Goal: Task Accomplishment & Management: Use online tool/utility

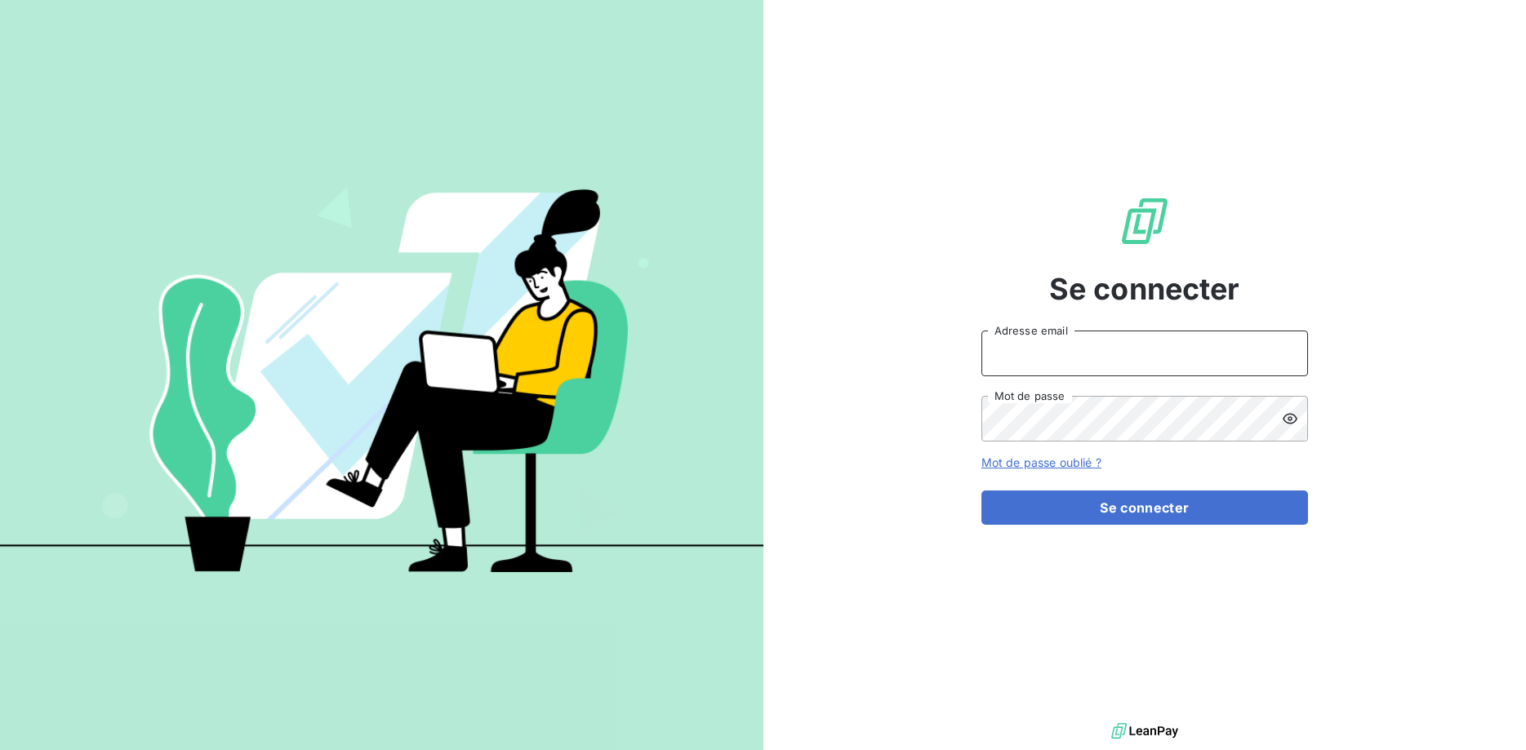
click at [1074, 357] on input "Adresse email" at bounding box center [1144, 354] width 327 height 46
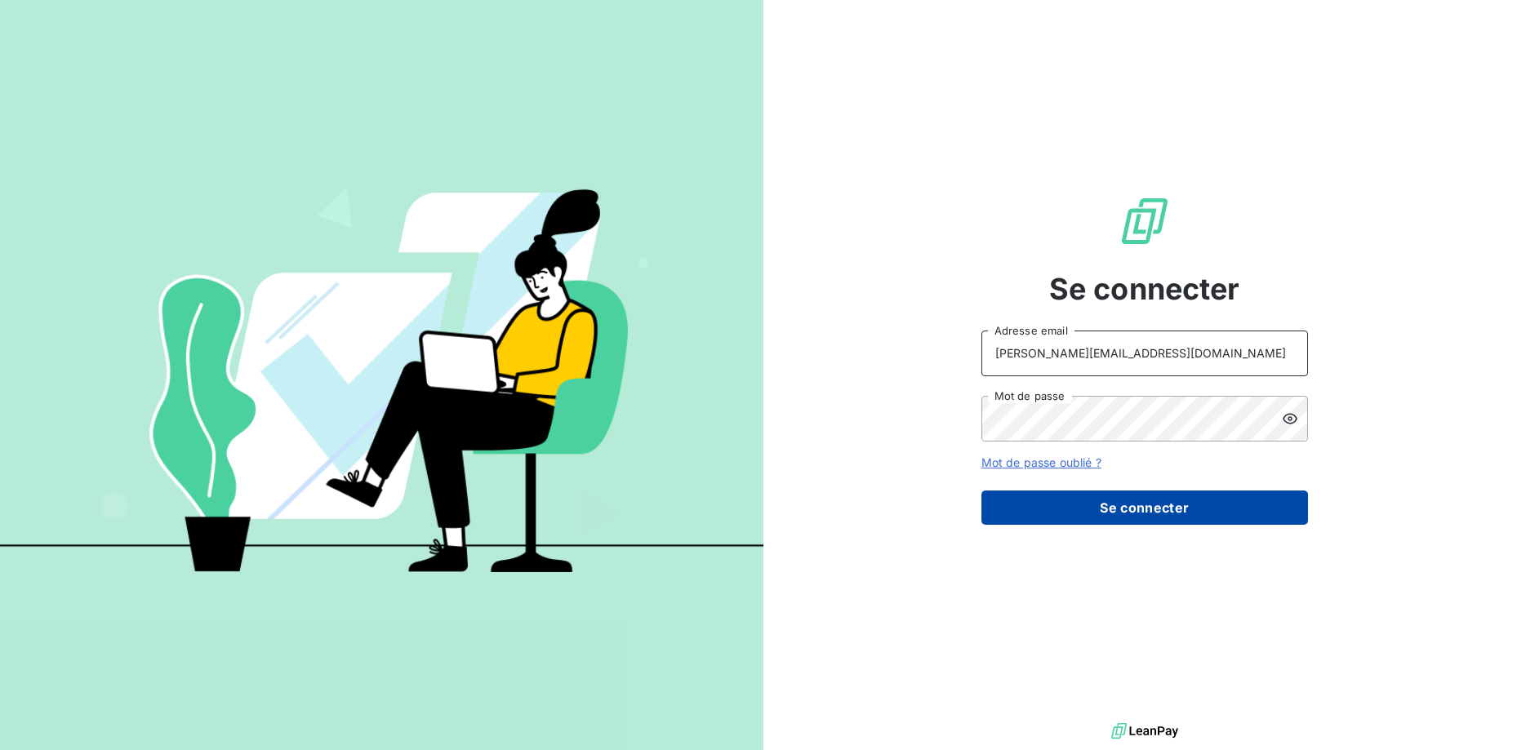
type input "[PERSON_NAME][EMAIL_ADDRESS][DOMAIN_NAME]"
click at [1107, 500] on button "Se connecter" at bounding box center [1144, 508] width 327 height 34
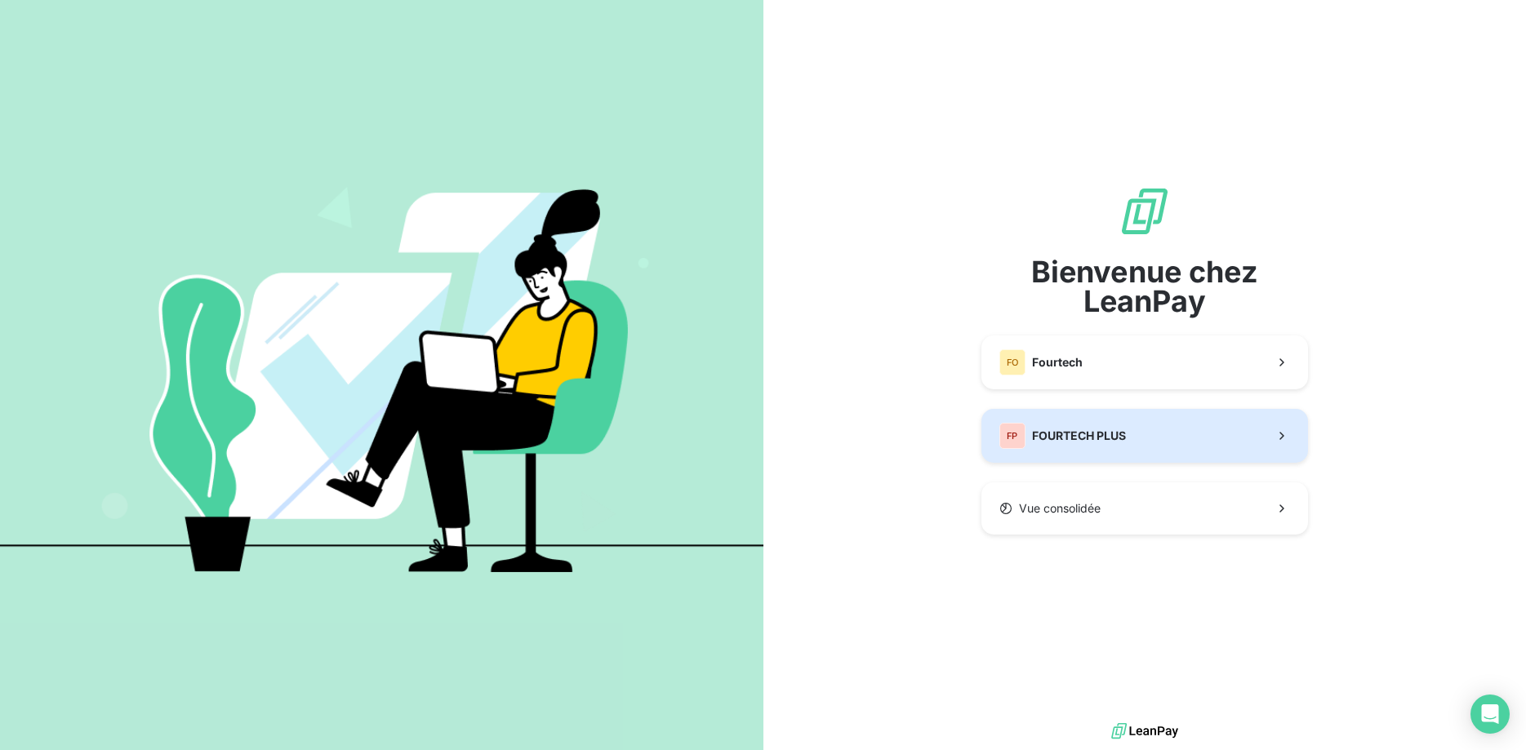
click at [1110, 434] on span "FOURTECH PLUS" at bounding box center [1079, 436] width 94 height 16
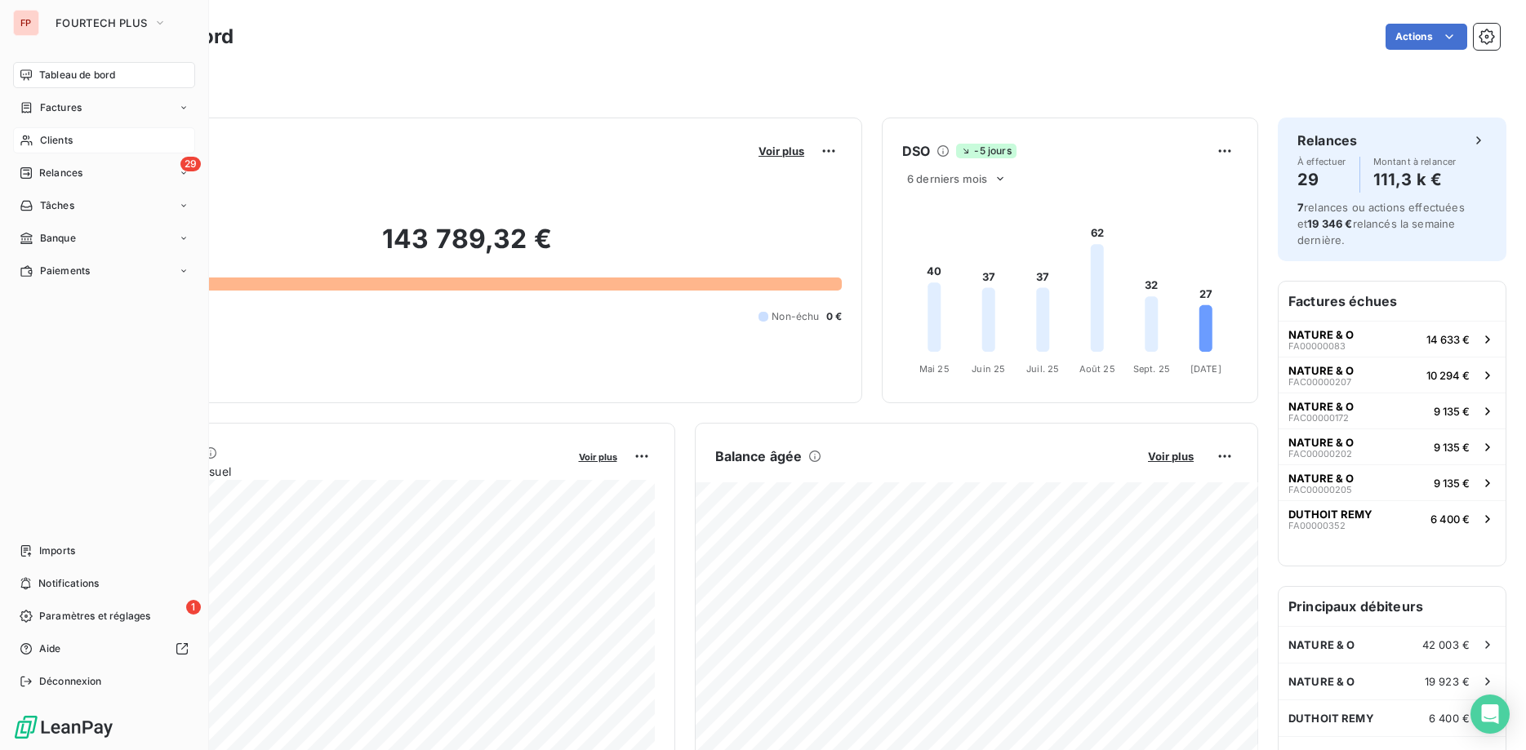
drag, startPoint x: 45, startPoint y: 137, endPoint x: 60, endPoint y: 146, distance: 17.9
click at [45, 136] on span "Clients" at bounding box center [56, 140] width 33 height 15
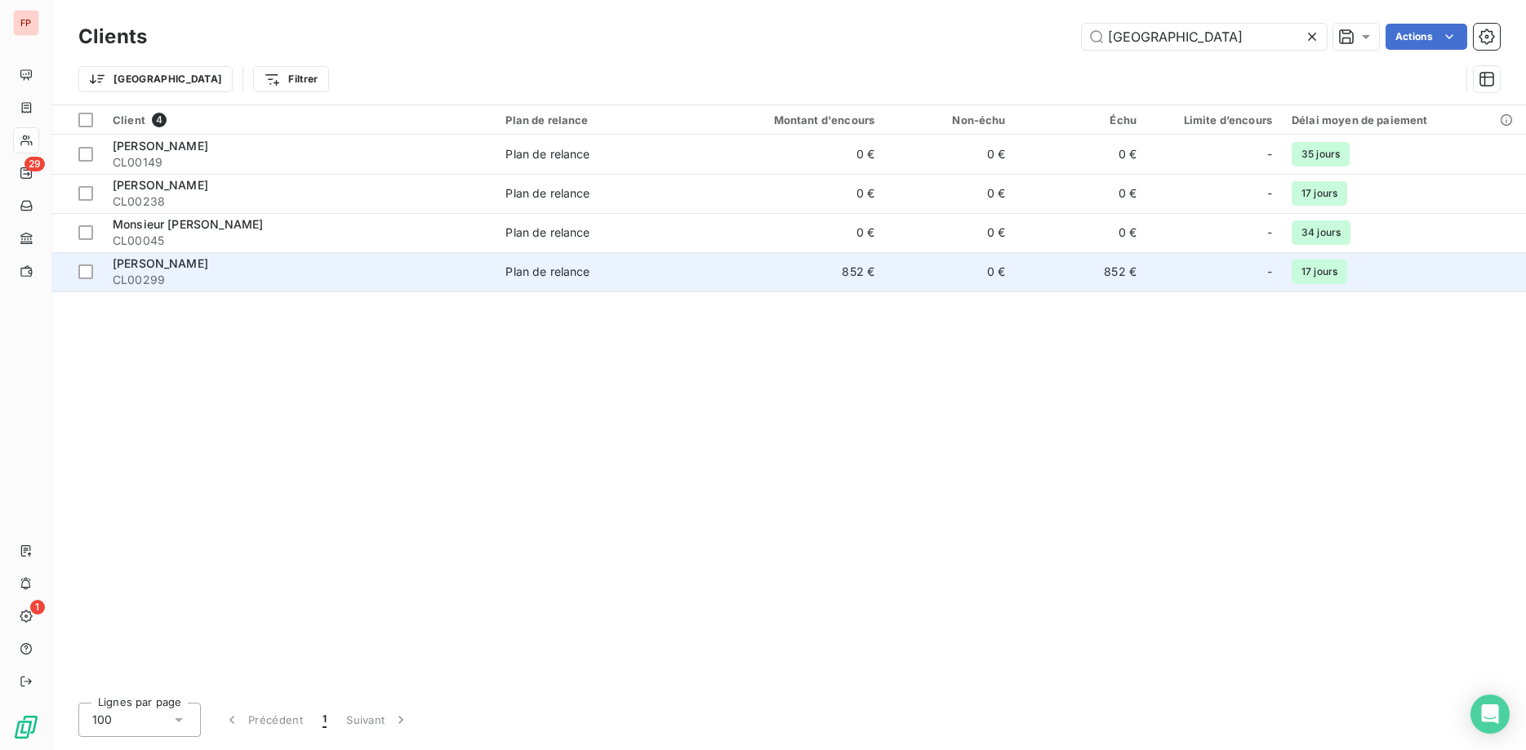
type input "[GEOGRAPHIC_DATA]"
click at [607, 271] on span "Plan de relance" at bounding box center [601, 272] width 193 height 16
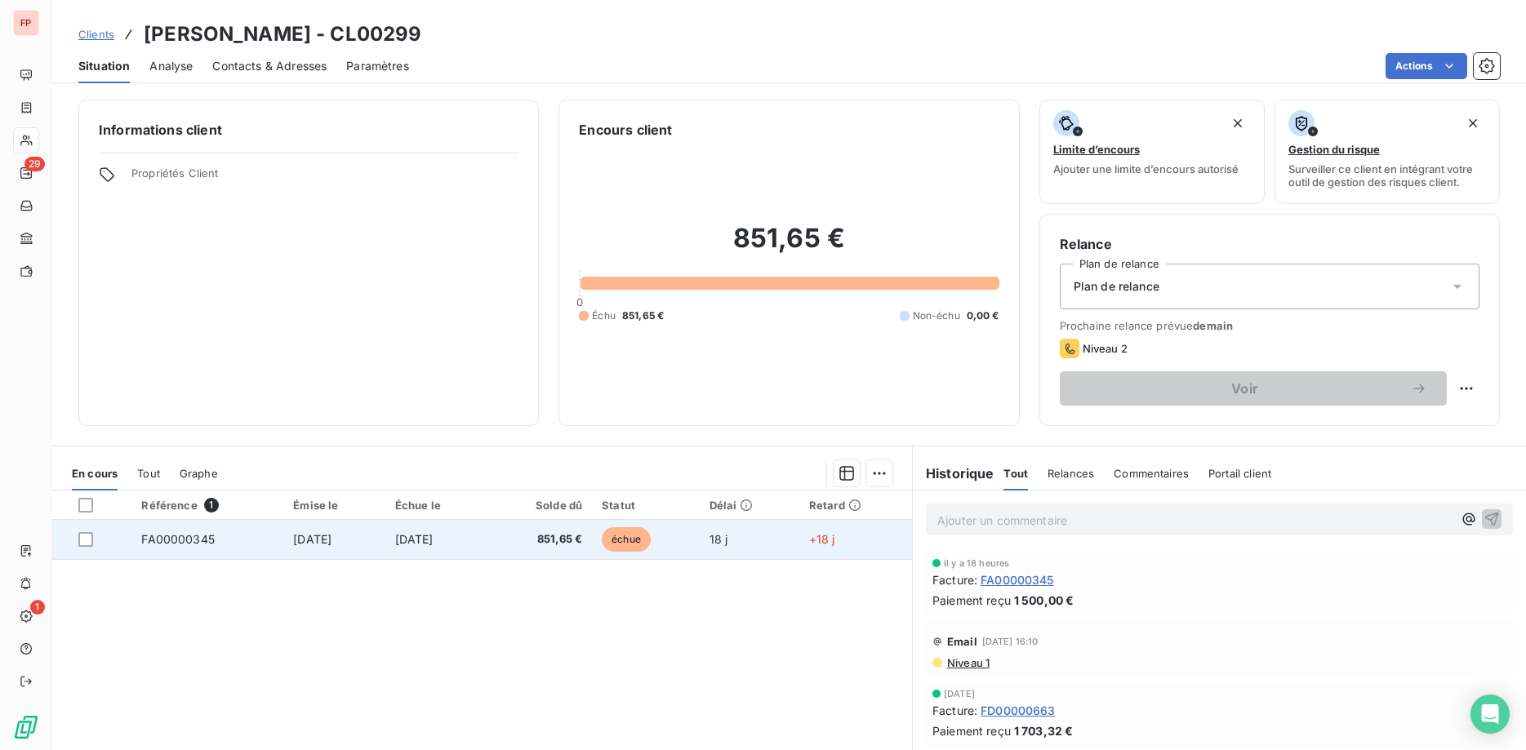
click at [553, 540] on span "851,65 €" at bounding box center [540, 539] width 85 height 16
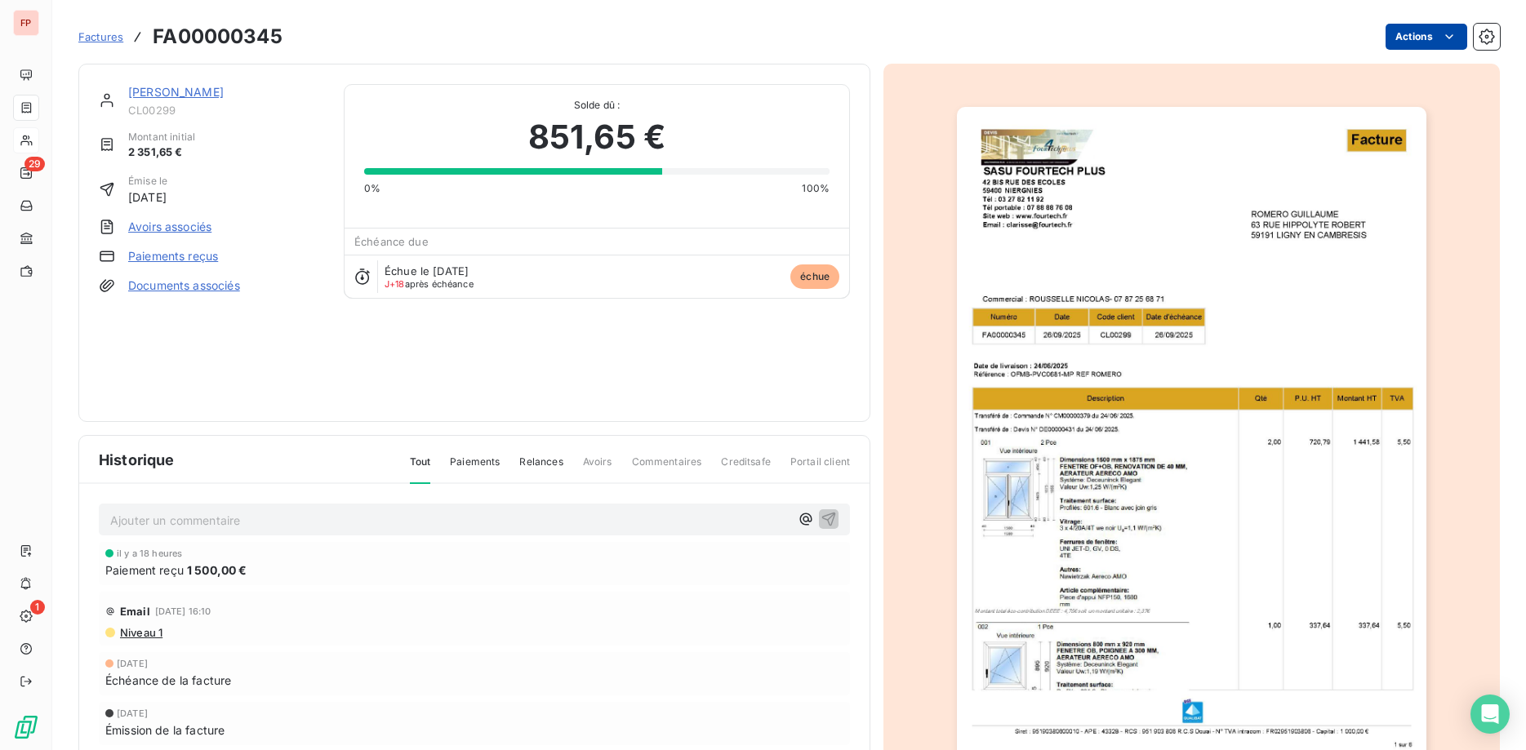
click at [1428, 40] on html "FP 29 1 Factures FA00000345 Actions [PERSON_NAME] CL00299 Montant initial 2 351…" at bounding box center [763, 375] width 1526 height 750
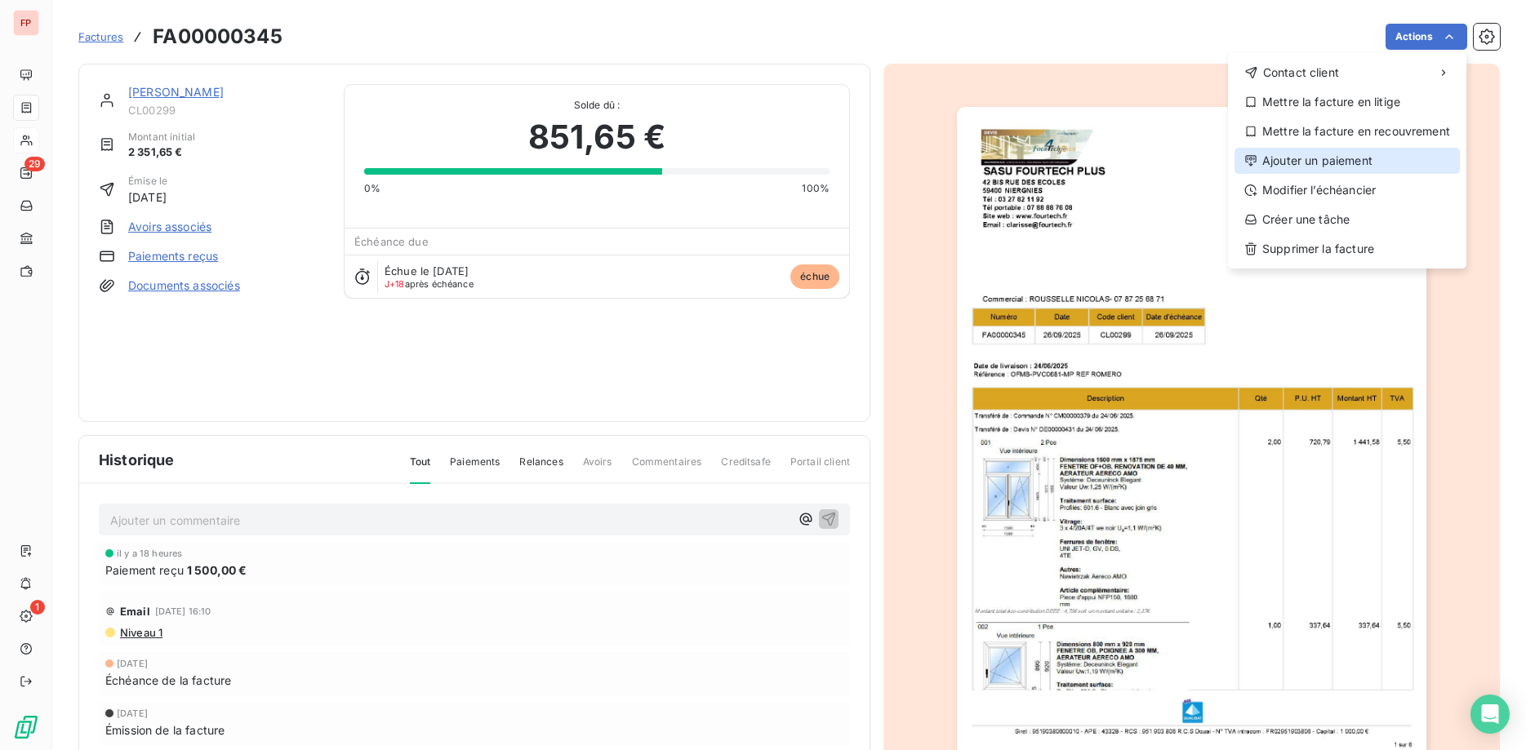
click at [1311, 158] on div "Ajouter un paiement" at bounding box center [1346, 161] width 225 height 26
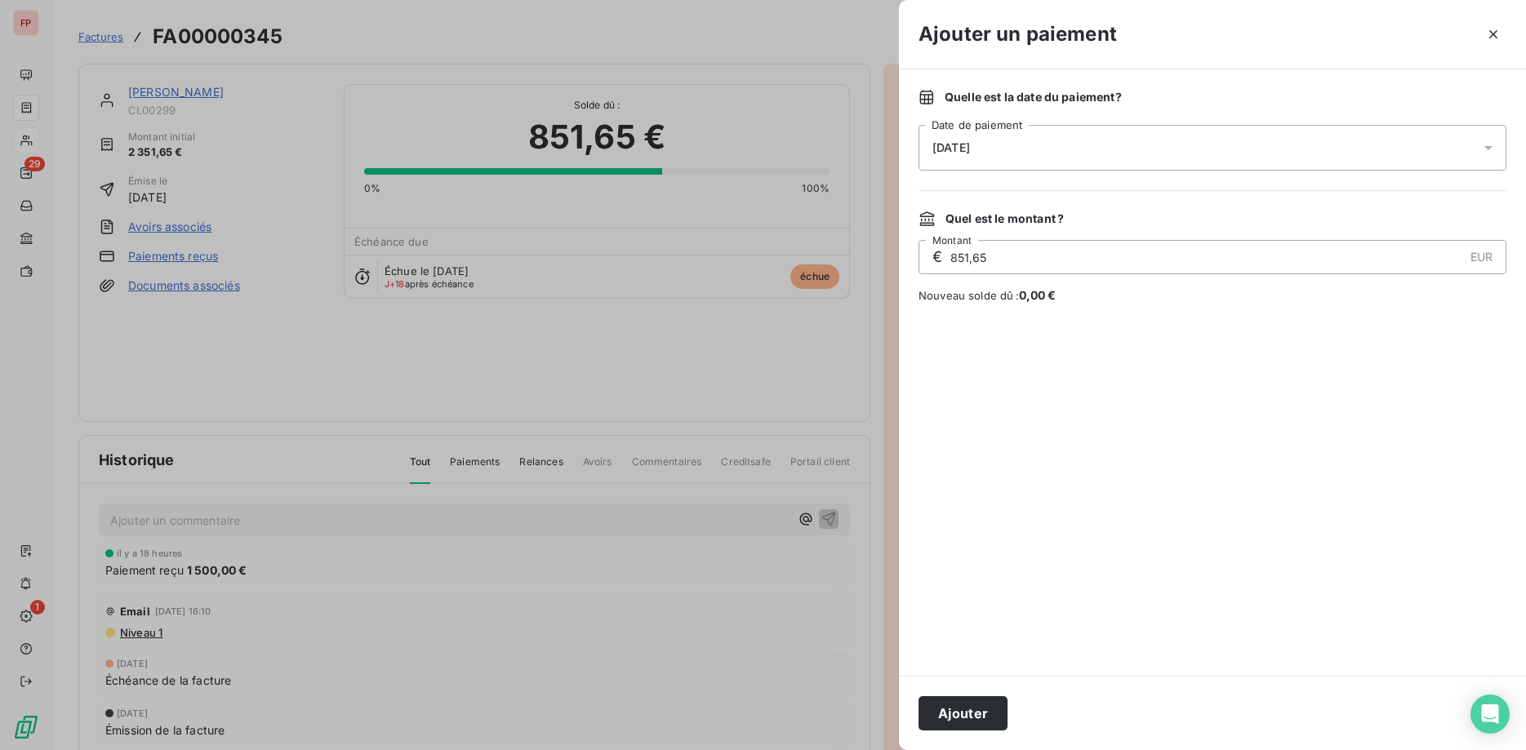
click at [986, 709] on button "Ajouter" at bounding box center [962, 713] width 89 height 34
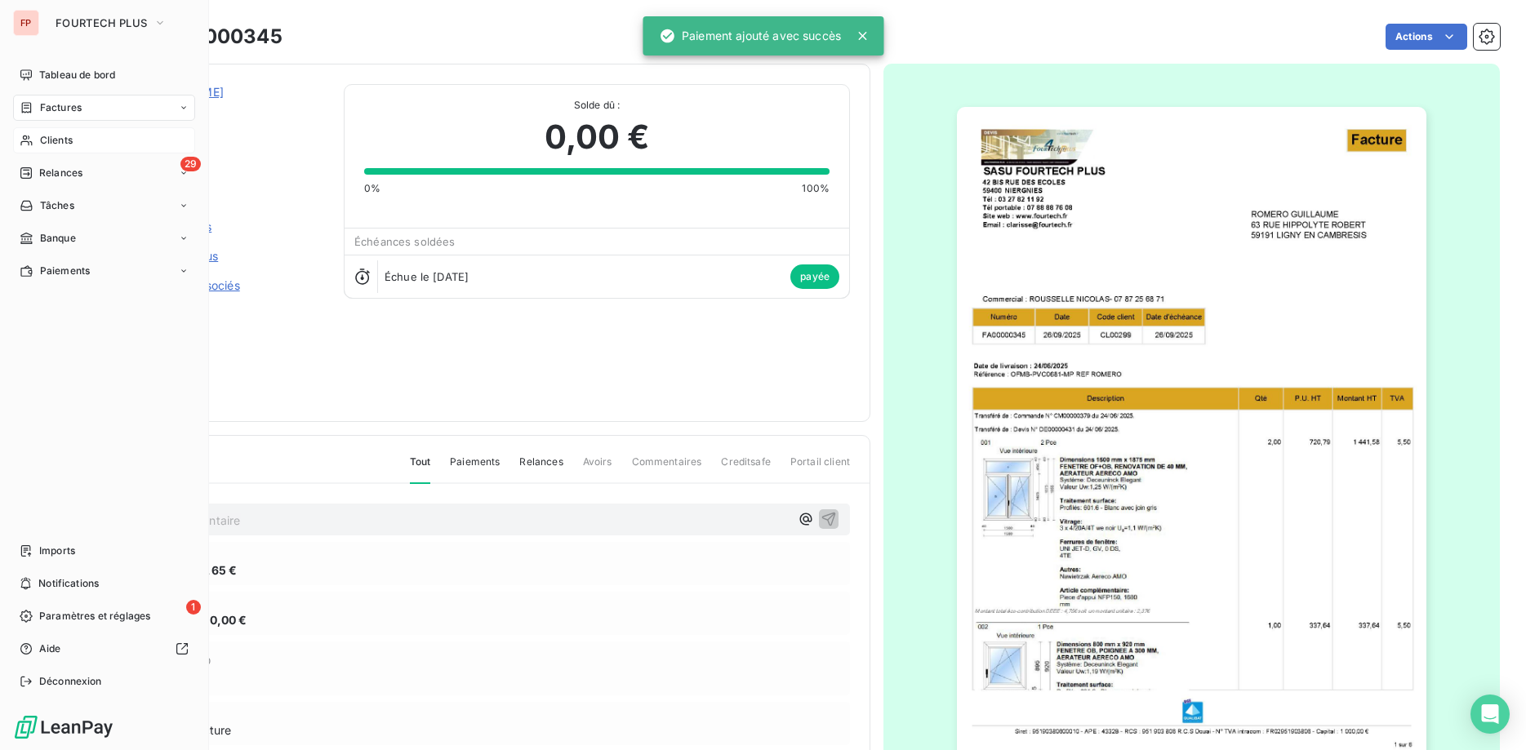
click at [47, 134] on span "Clients" at bounding box center [56, 140] width 33 height 15
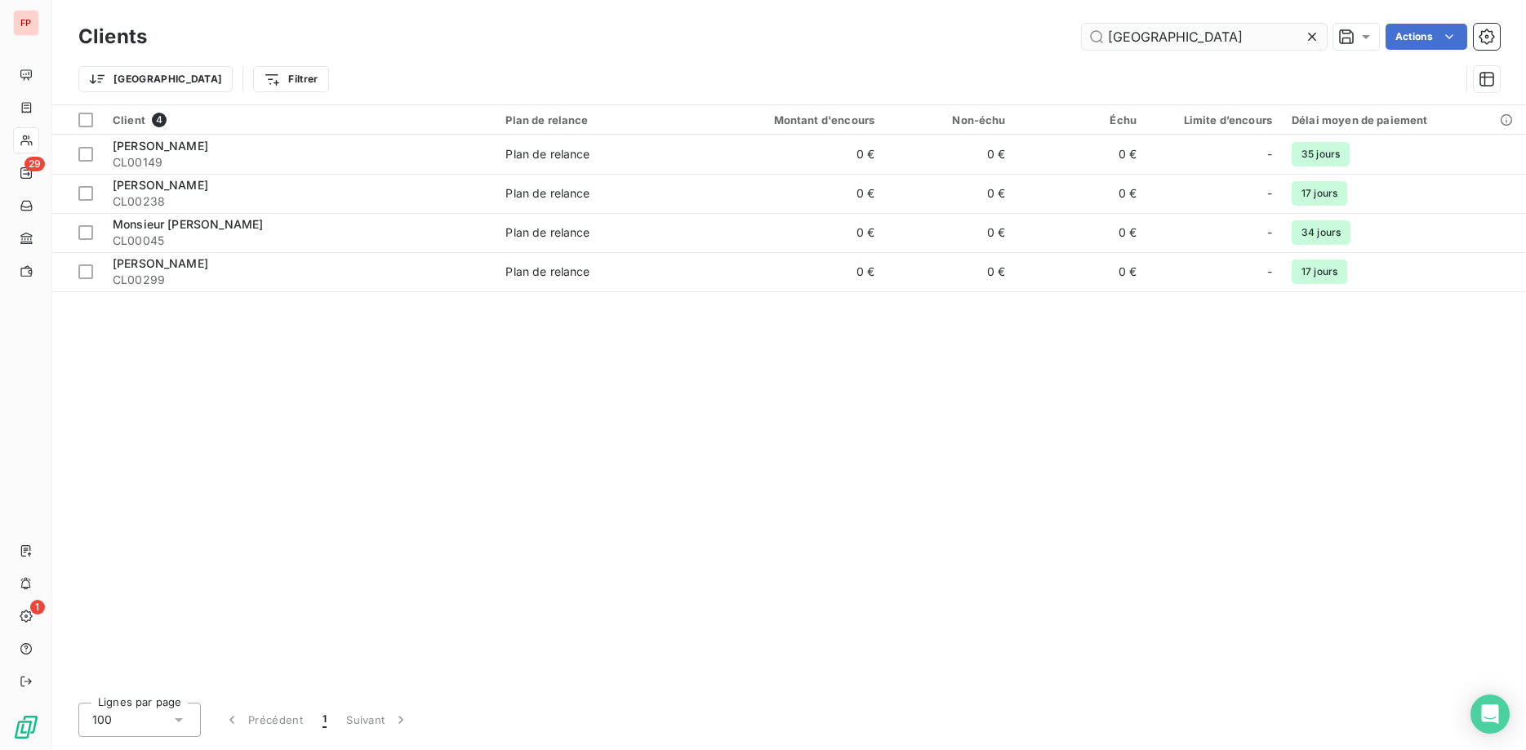
drag, startPoint x: 1183, startPoint y: 42, endPoint x: 1036, endPoint y: 27, distance: 147.8
click at [1082, 27] on input "[GEOGRAPHIC_DATA]" at bounding box center [1204, 37] width 245 height 26
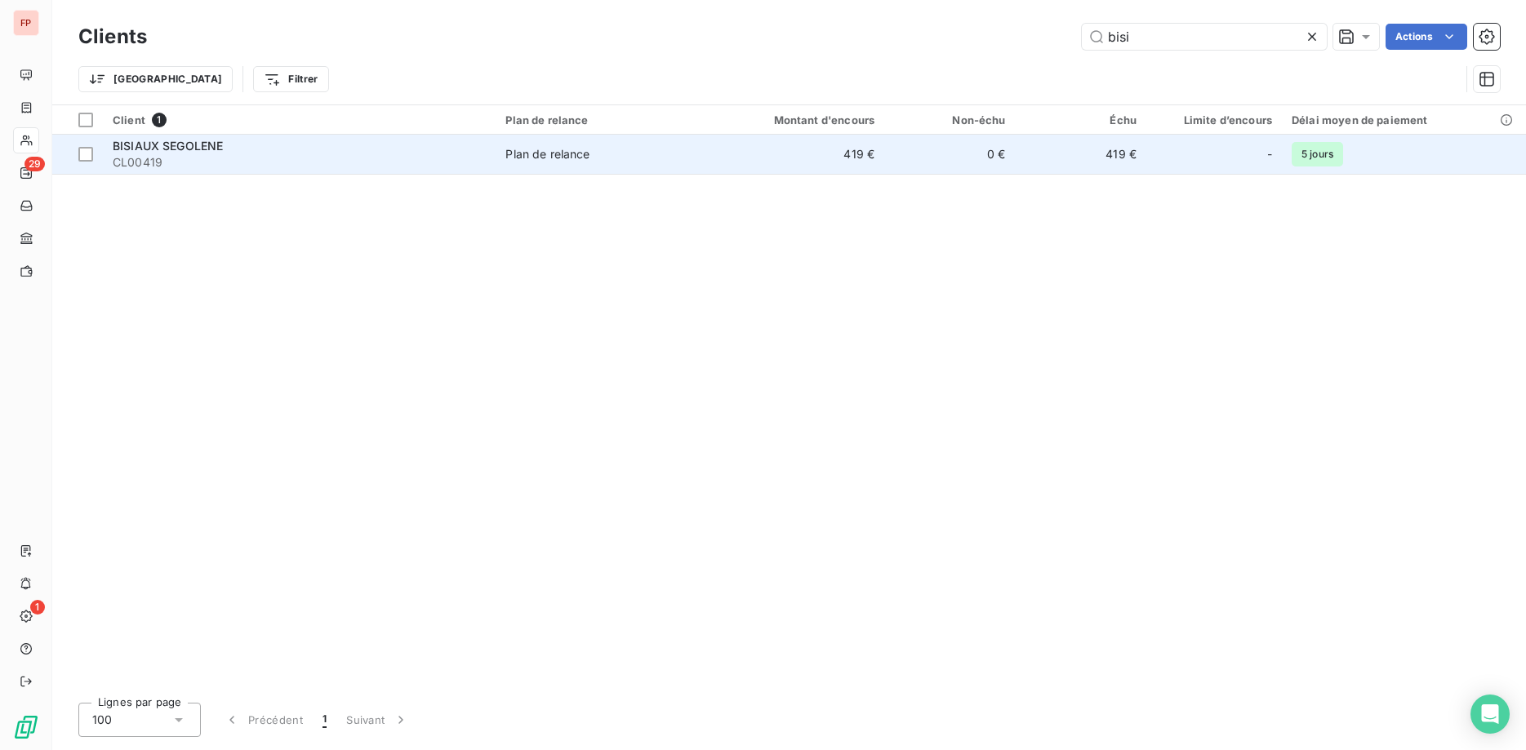
type input "bisi"
click at [541, 157] on div "Plan de relance" at bounding box center [547, 154] width 84 height 16
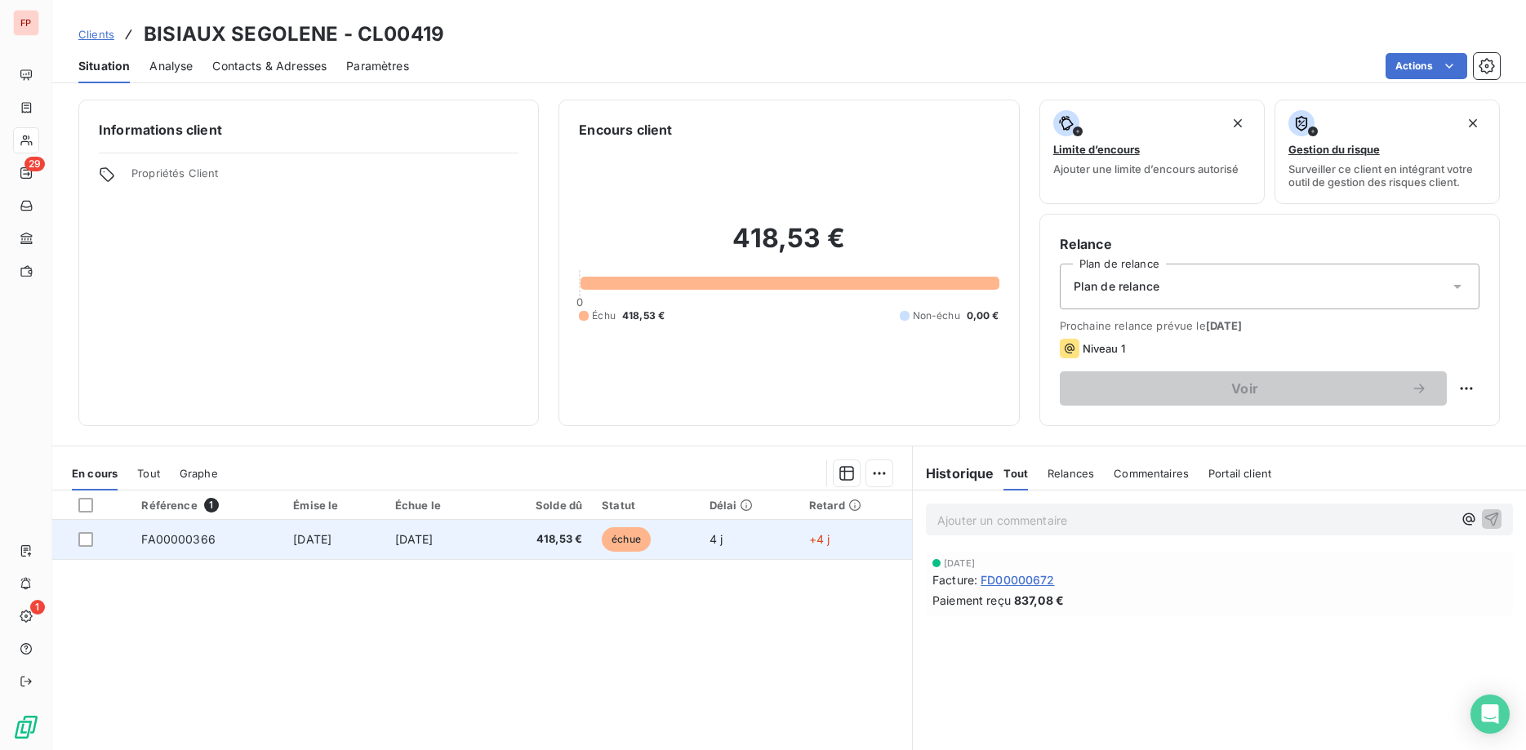
click at [572, 537] on span "418,53 €" at bounding box center [540, 539] width 85 height 16
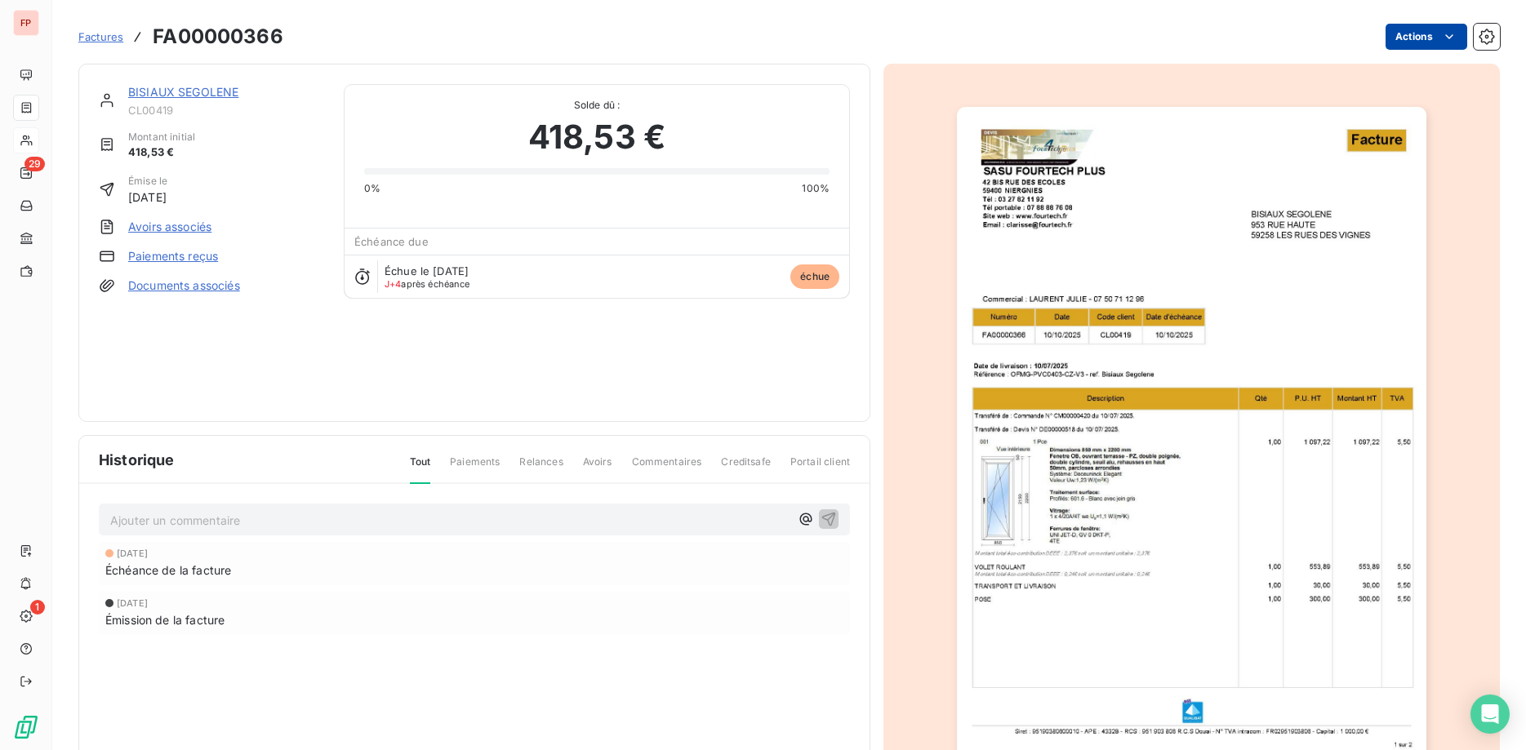
click at [1425, 40] on html "FP 29 1 Factures FA00000366 Actions BISIAUX SEGOLENE CL00419 Montant initial 41…" at bounding box center [763, 375] width 1526 height 750
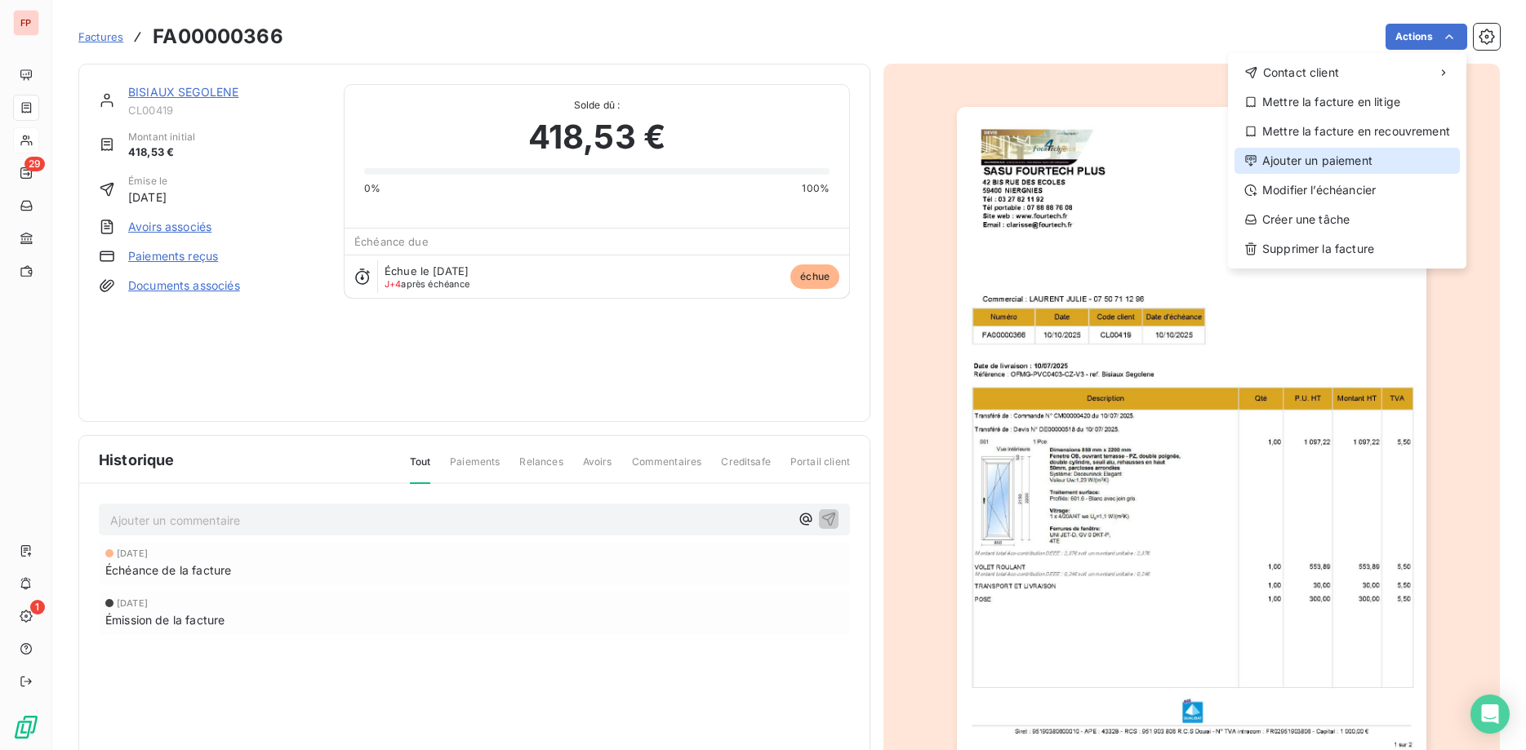
click at [1324, 160] on div "Ajouter un paiement" at bounding box center [1346, 161] width 225 height 26
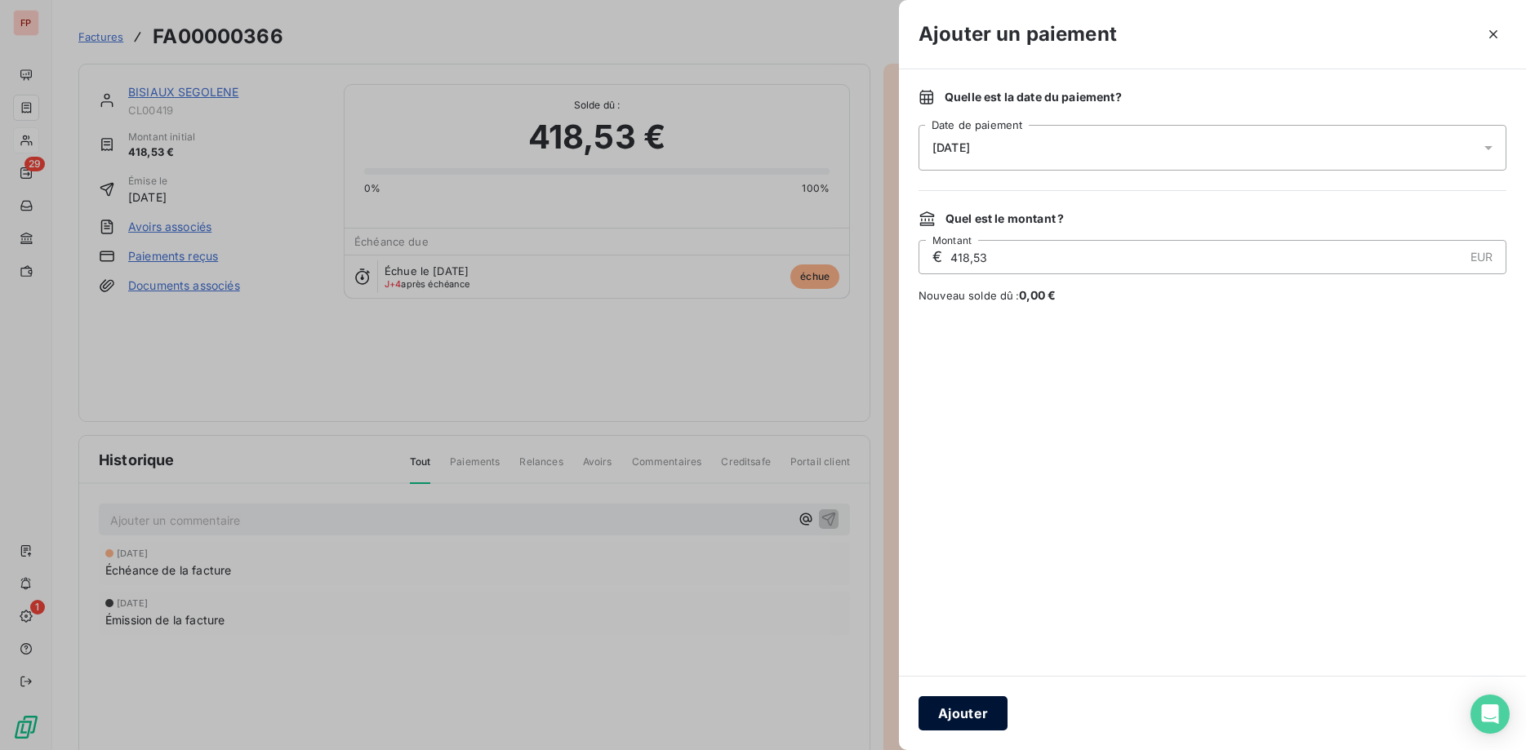
click at [991, 714] on button "Ajouter" at bounding box center [962, 713] width 89 height 34
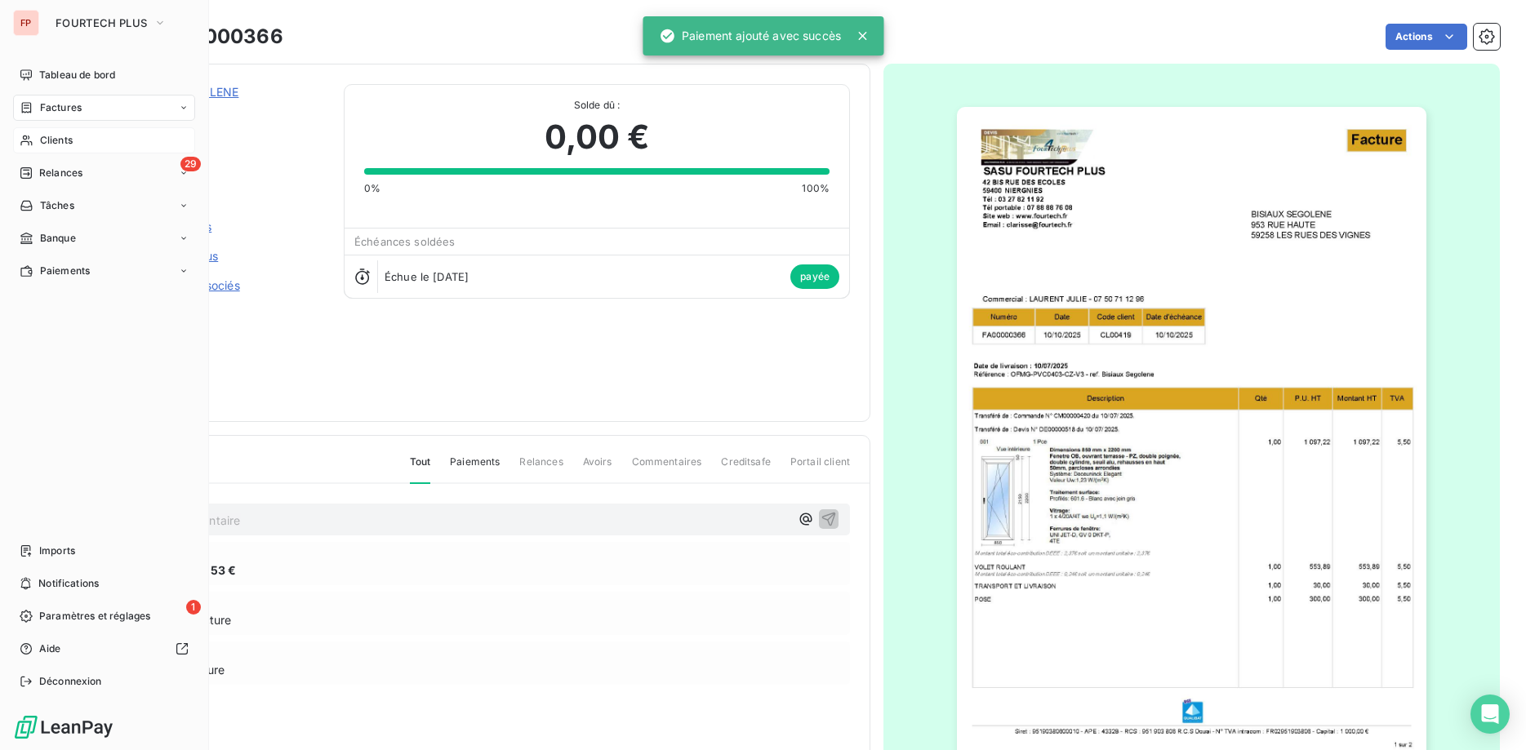
click at [56, 141] on span "Clients" at bounding box center [56, 140] width 33 height 15
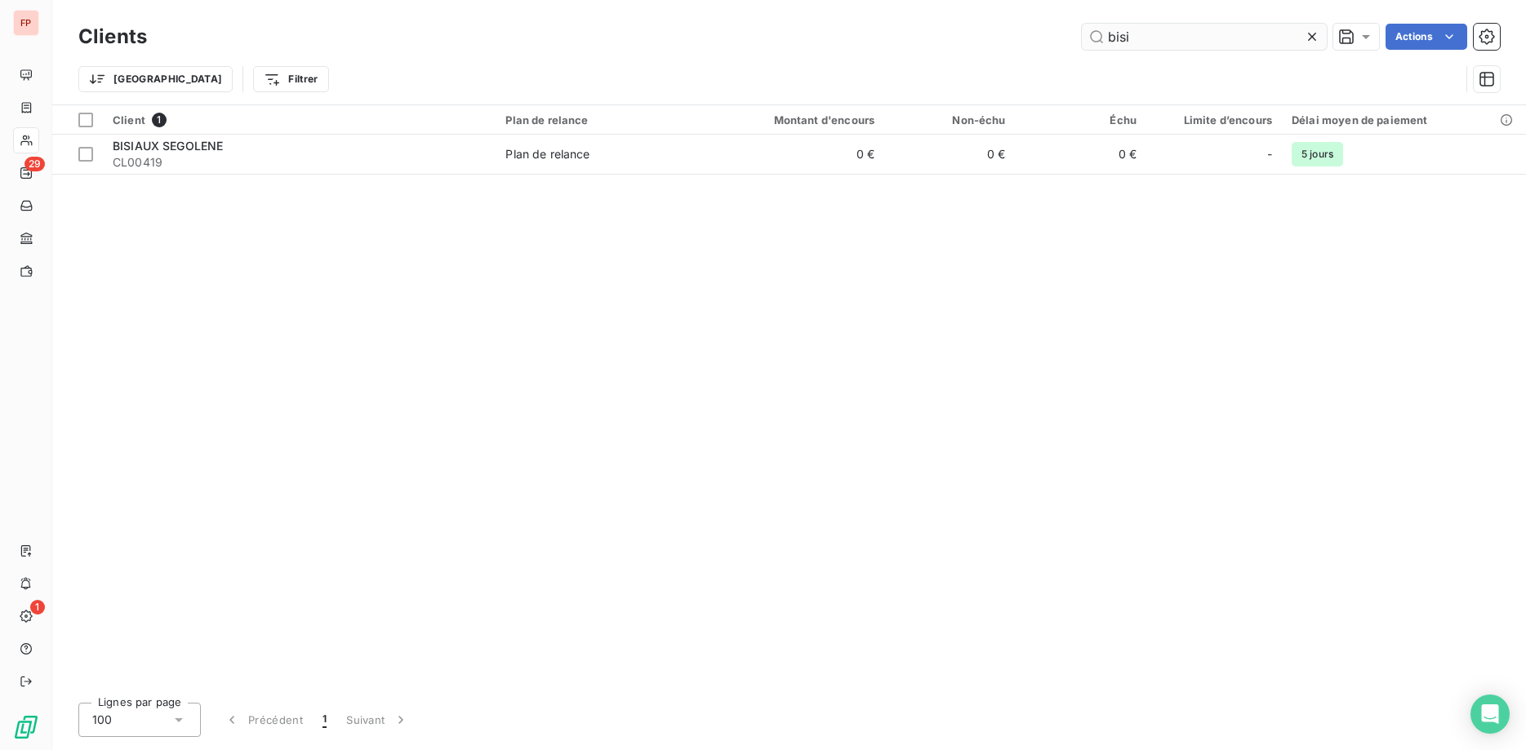
drag, startPoint x: 1165, startPoint y: 28, endPoint x: 983, endPoint y: 16, distance: 182.5
click at [1082, 24] on input "bisi" at bounding box center [1204, 37] width 245 height 26
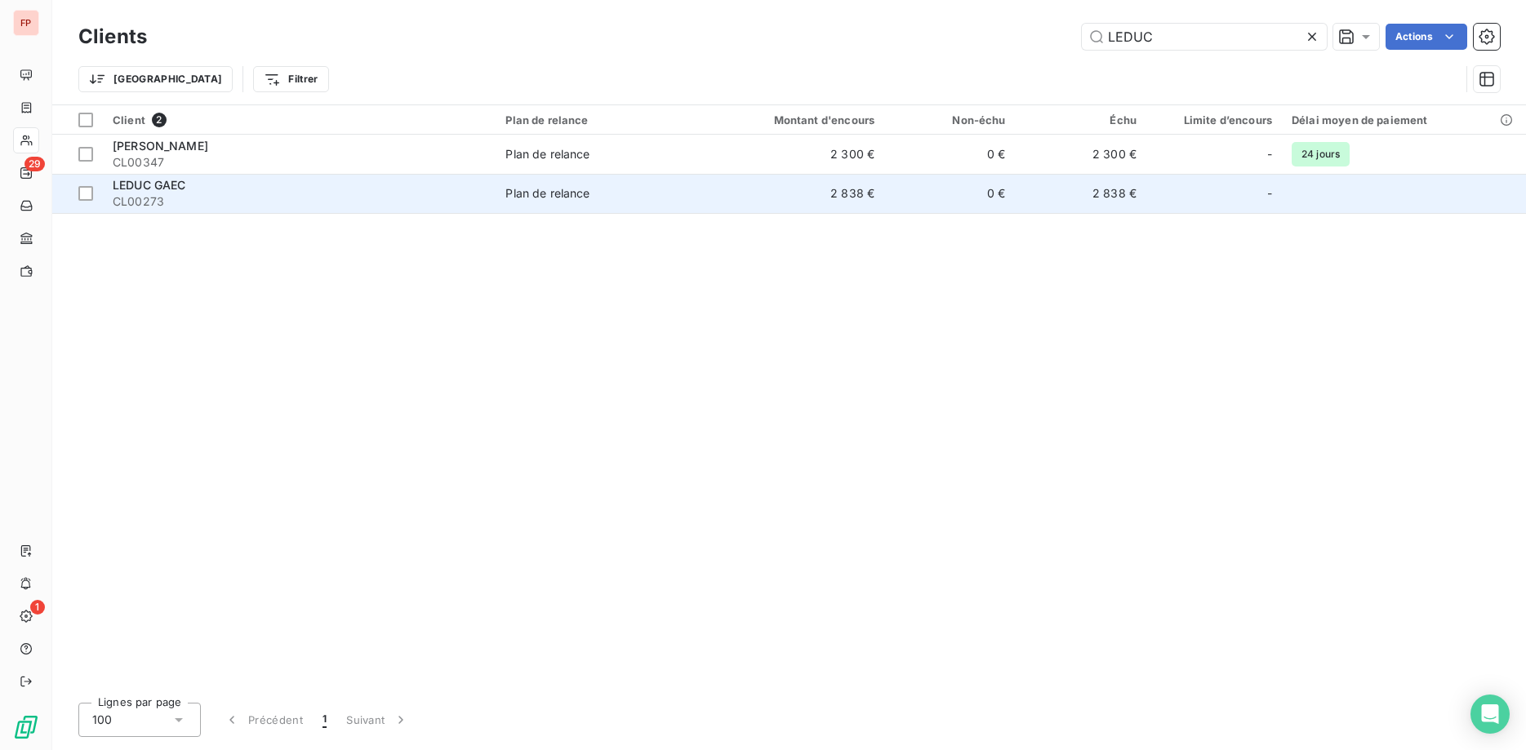
type input "LEDUC"
click at [401, 201] on span "CL00273" at bounding box center [299, 201] width 373 height 16
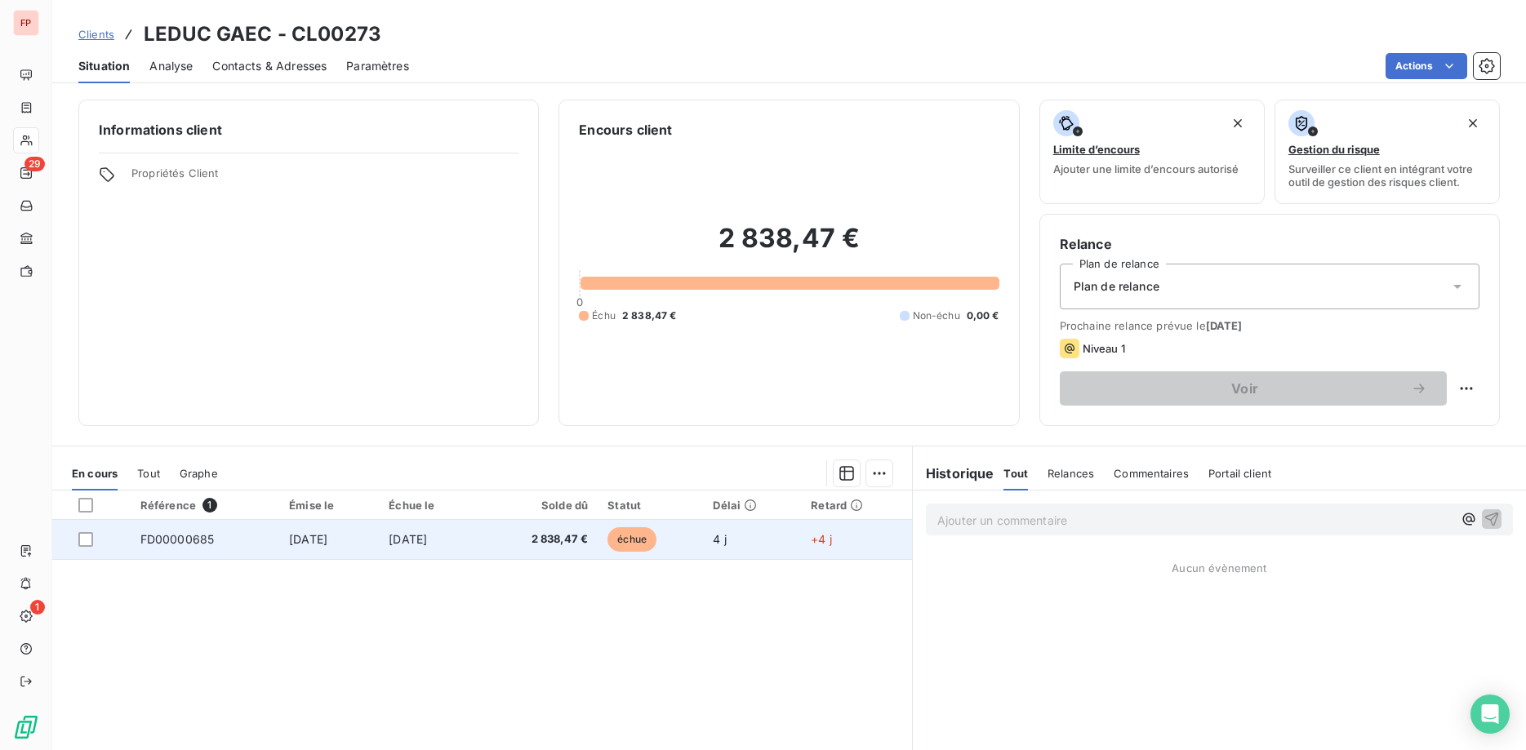
click at [480, 543] on td "[DATE]" at bounding box center [429, 539] width 101 height 39
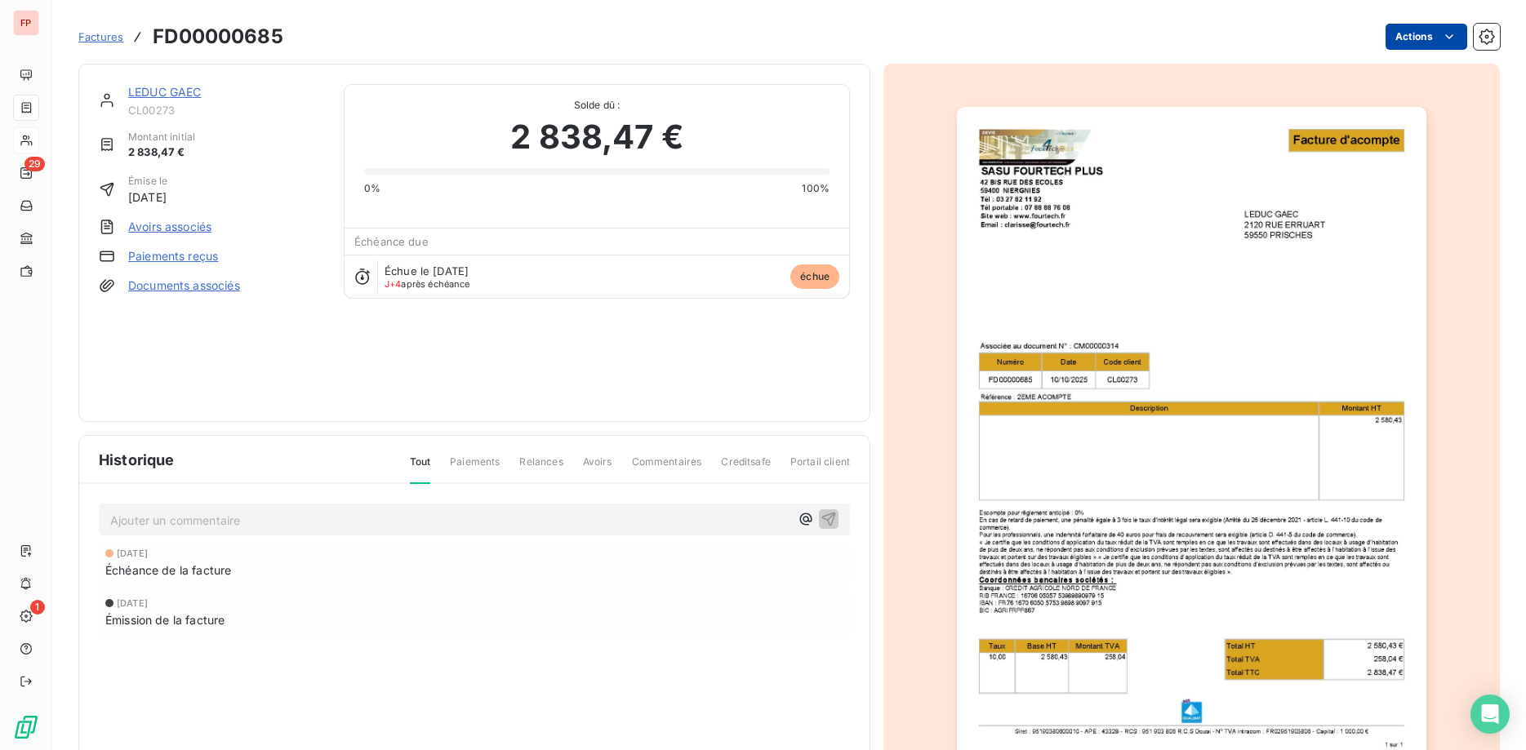
click at [1413, 42] on html "FP 29 1 Factures FD00000685 Actions LEDUC GAEC CL00273 Montant initial 2 838,47…" at bounding box center [763, 375] width 1526 height 750
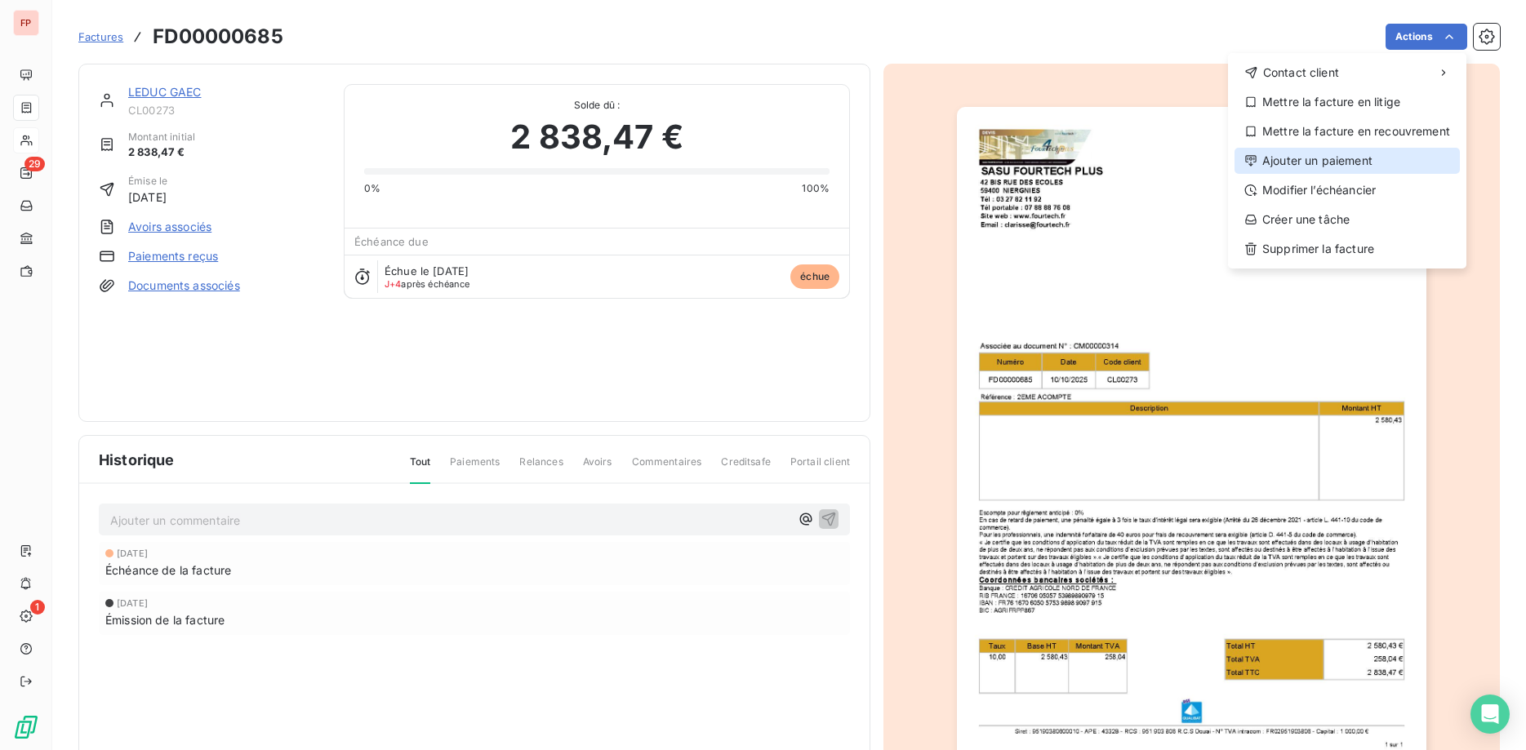
click at [1313, 164] on div "Ajouter un paiement" at bounding box center [1346, 161] width 225 height 26
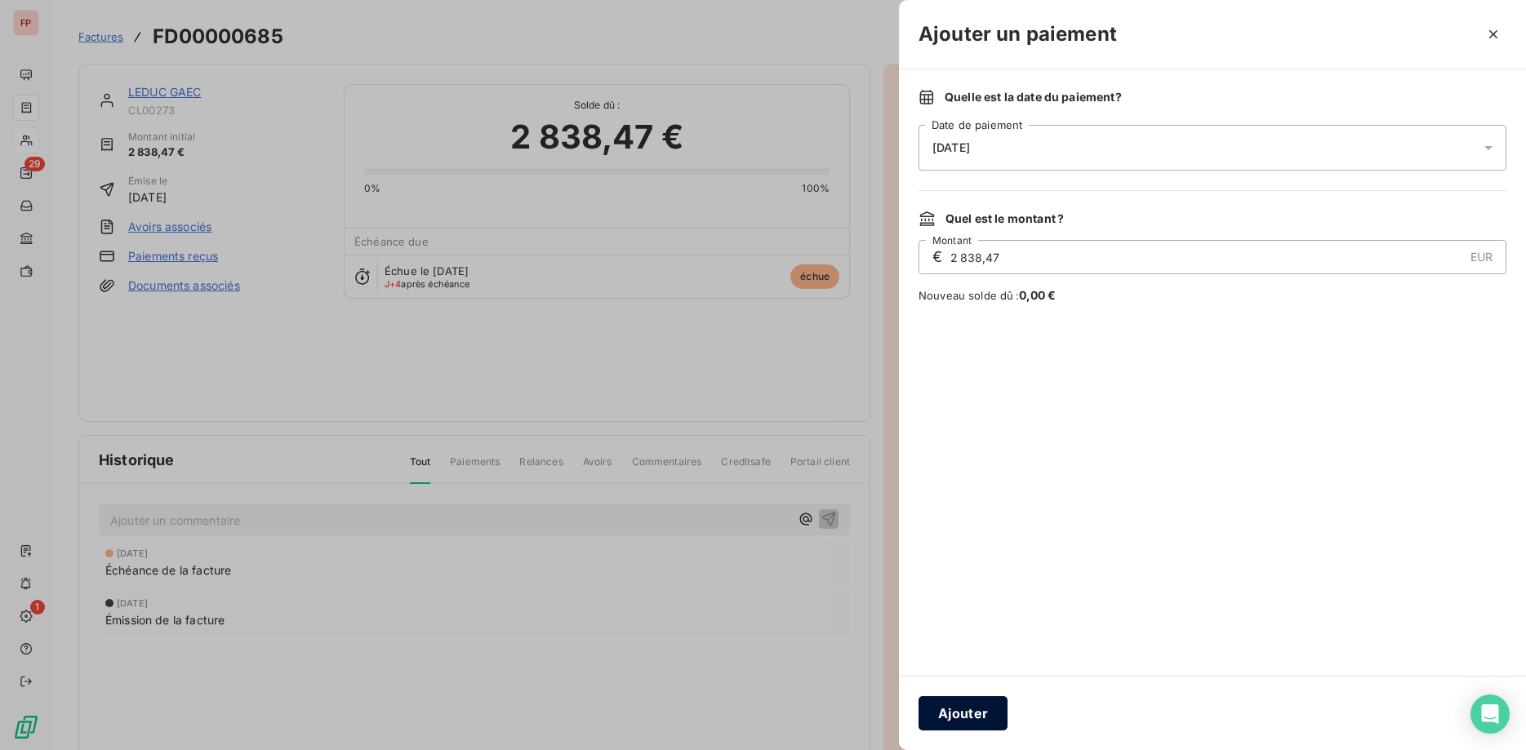
click at [976, 712] on button "Ajouter" at bounding box center [962, 713] width 89 height 34
